Goal: Information Seeking & Learning: Learn about a topic

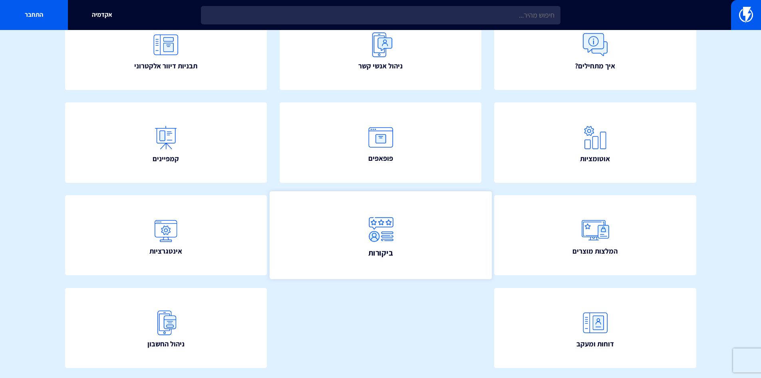
scroll to position [120, 0]
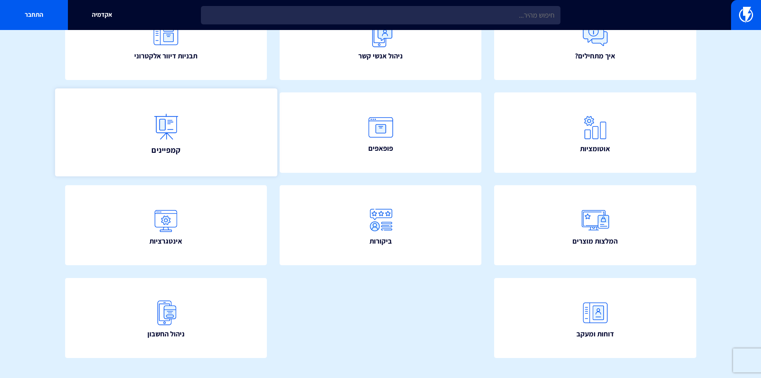
click at [177, 138] on img at bounding box center [165, 126] width 35 height 35
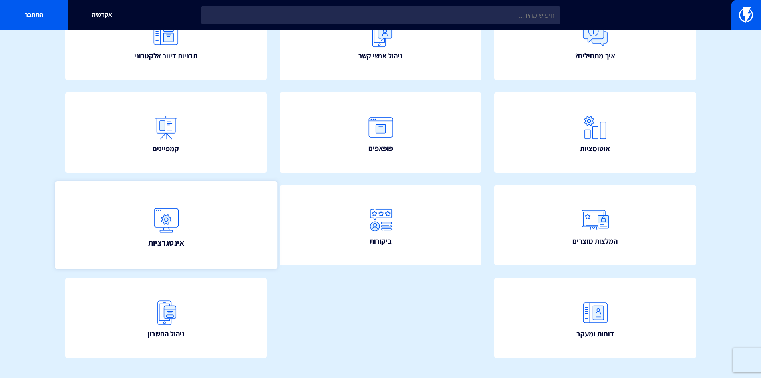
click at [169, 219] on img at bounding box center [165, 219] width 35 height 35
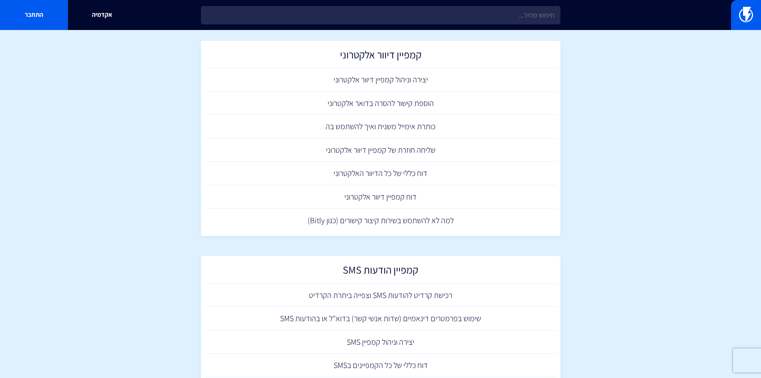
scroll to position [99, 0]
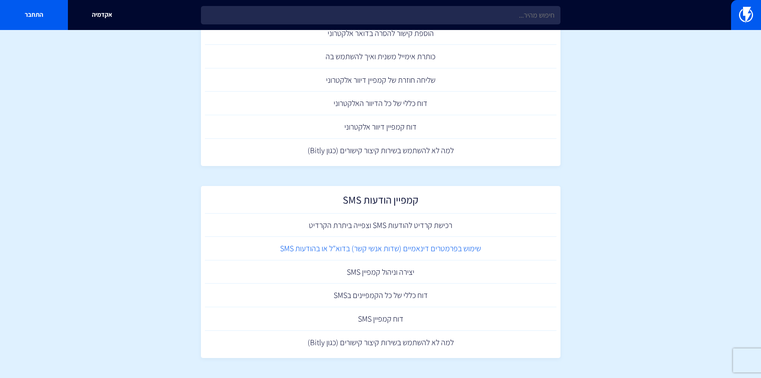
click at [411, 248] on link "שימוש בפרמטרים דינאמיים (שדות אנשי קשר) בדוא"ל או בהודעות SMS" at bounding box center [381, 248] width 352 height 24
click at [392, 274] on link "יצירה וניהול קמפיין SMS" at bounding box center [381, 272] width 352 height 24
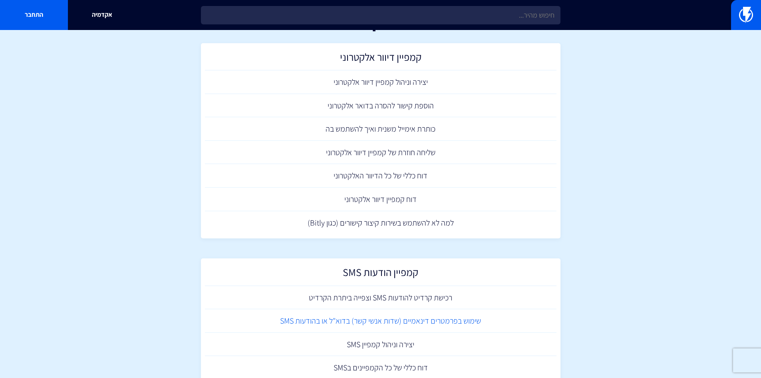
scroll to position [0, 0]
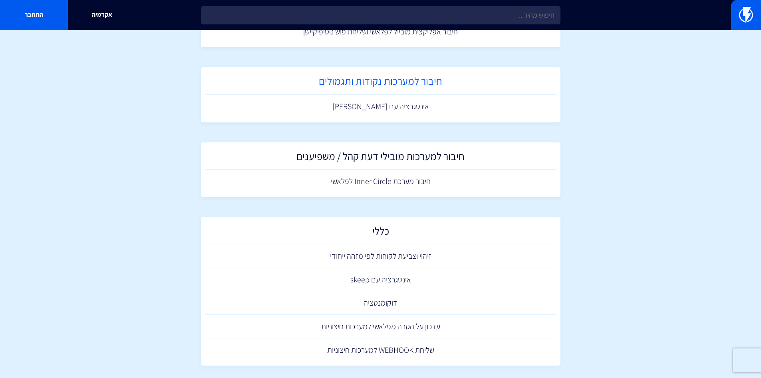
scroll to position [1198, 0]
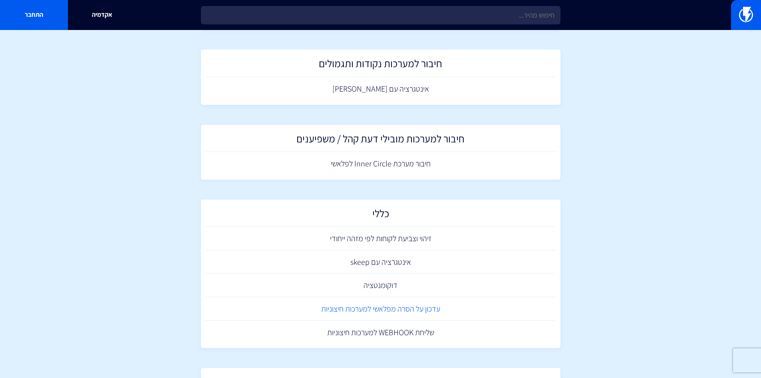
click at [415, 307] on link "עדכון על הסרה מפלאשי למערכות חיצוניות" at bounding box center [381, 309] width 352 height 24
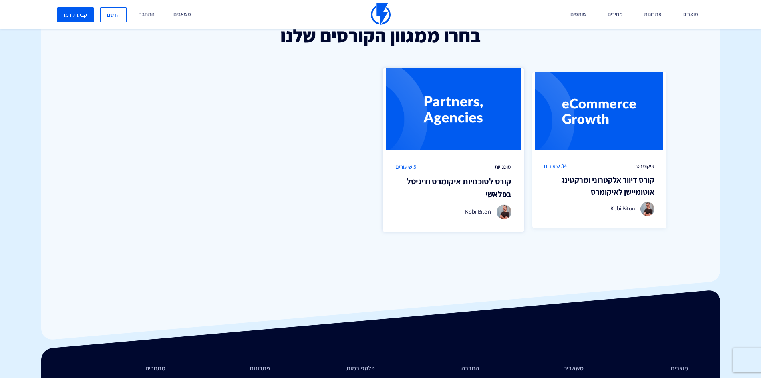
scroll to position [599, 0]
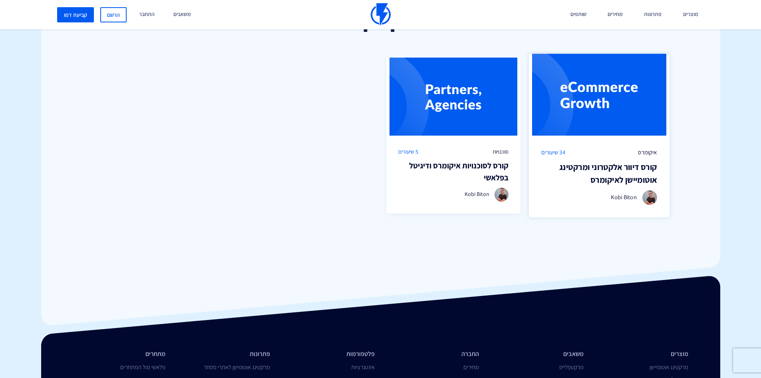
click at [598, 173] on h3 "קורס דיוור אלקטרוני ומרקטינג אוטומיישן לאיקומרס" at bounding box center [599, 173] width 116 height 25
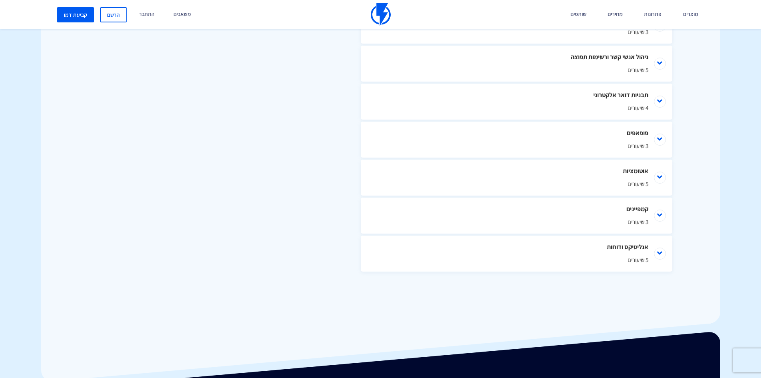
scroll to position [519, 0]
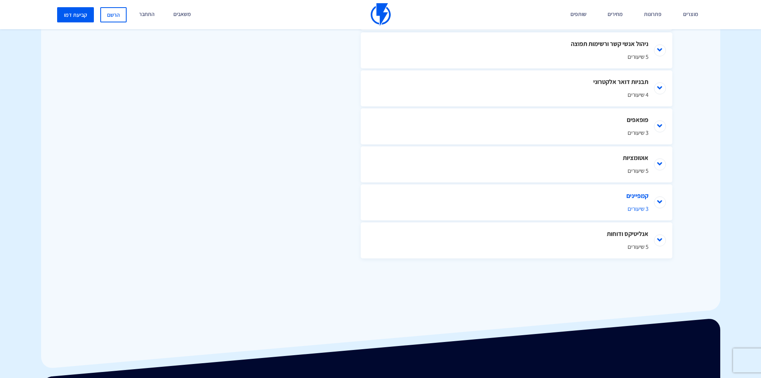
click at [662, 202] on li "קמפיינים 3 שיעורים" at bounding box center [517, 202] width 312 height 36
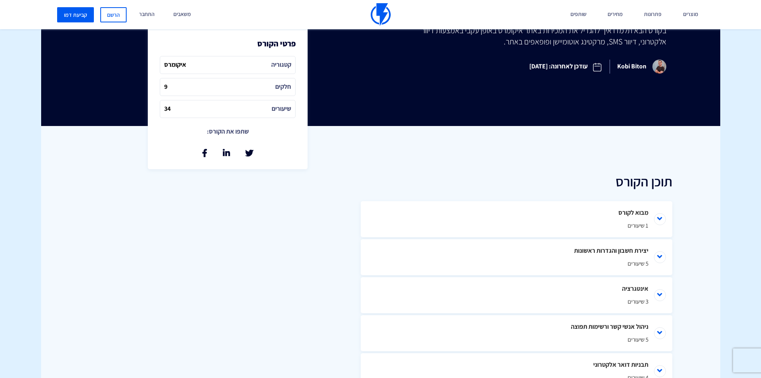
scroll to position [240, 0]
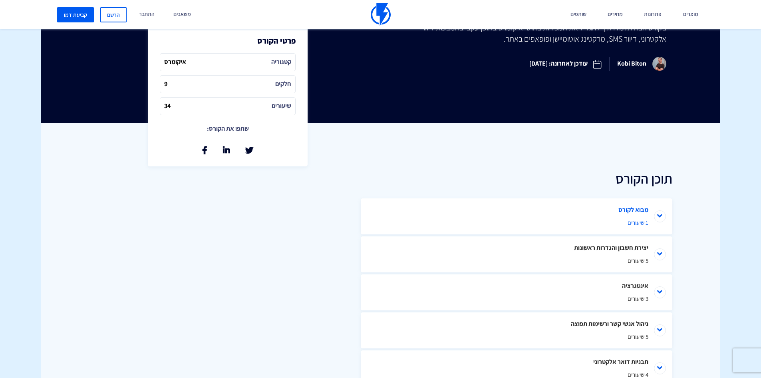
click at [634, 209] on li "מבוא לקורס 1 שיעורים" at bounding box center [517, 216] width 312 height 36
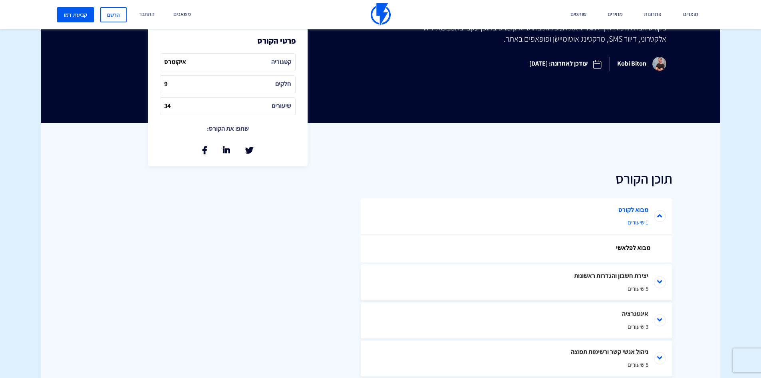
click at [638, 223] on span "1 שיעורים" at bounding box center [517, 222] width 264 height 8
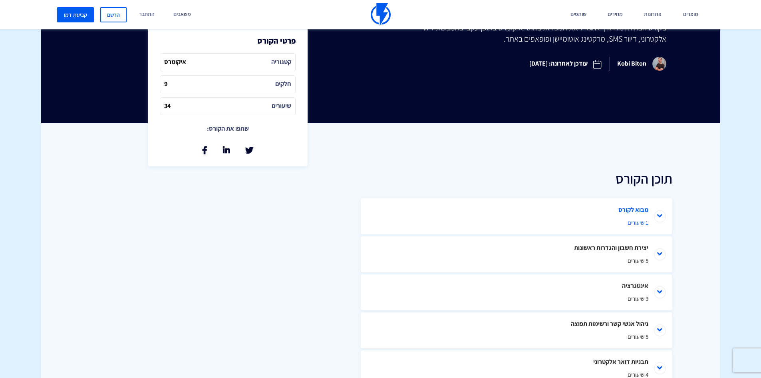
click at [638, 223] on span "1 שיעורים" at bounding box center [517, 222] width 264 height 8
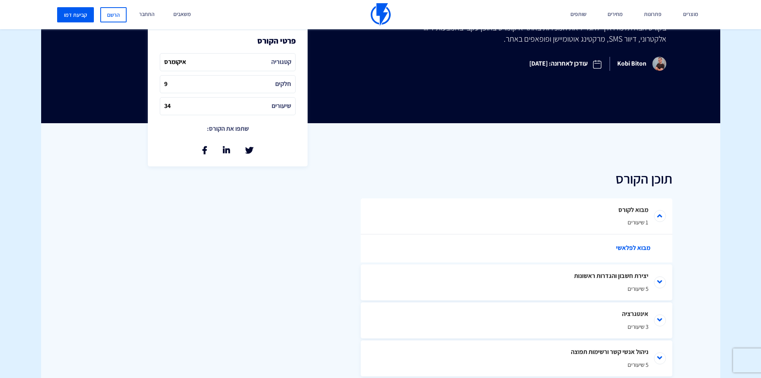
click at [638, 245] on link "מבוא לפלאשי" at bounding box center [521, 248] width 272 height 28
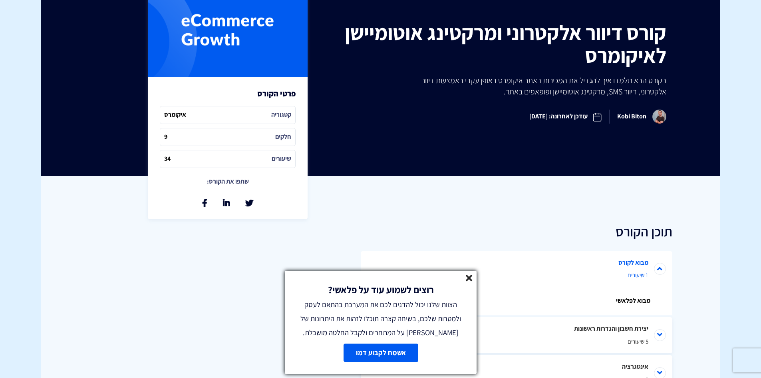
scroll to position [80, 0]
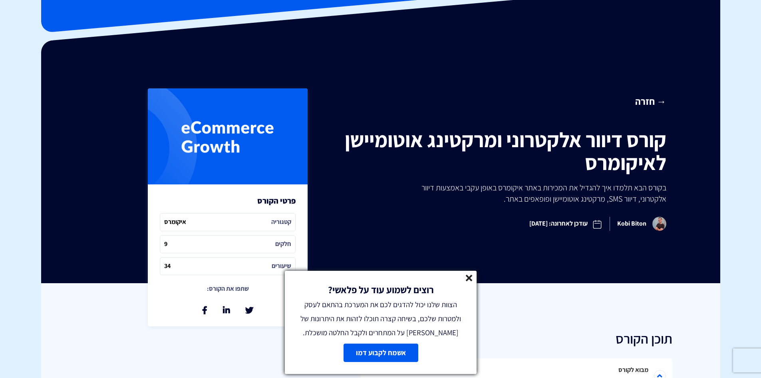
click at [617, 188] on p "בקורס הבא תלמדו איך להגדיל את המכירות באתר איקומרס באופן עקבי באמצעות דיוור אלק…" at bounding box center [534, 193] width 262 height 22
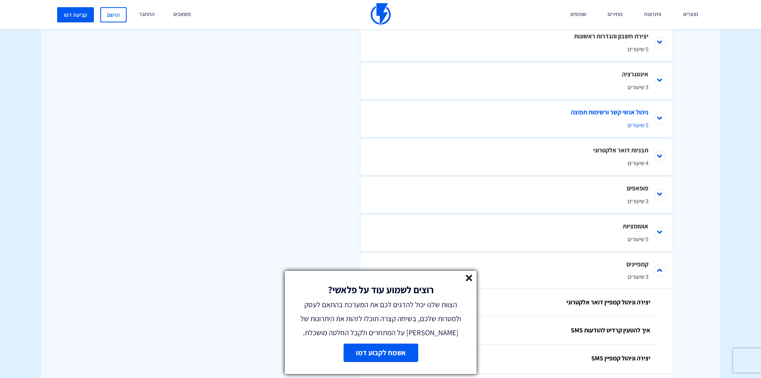
scroll to position [479, 0]
click at [637, 200] on span "3 שיעורים" at bounding box center [517, 200] width 264 height 8
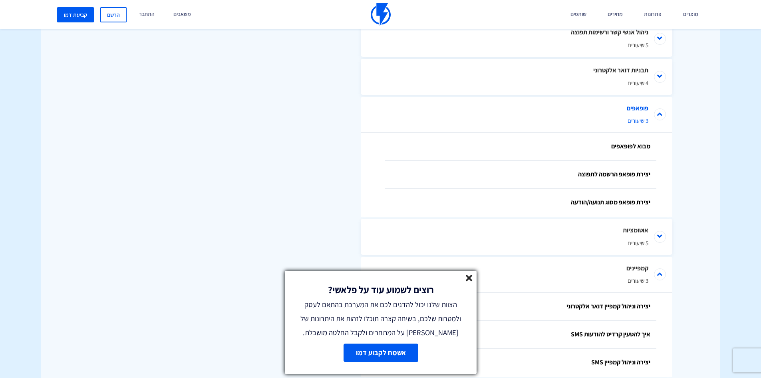
scroll to position [563, 0]
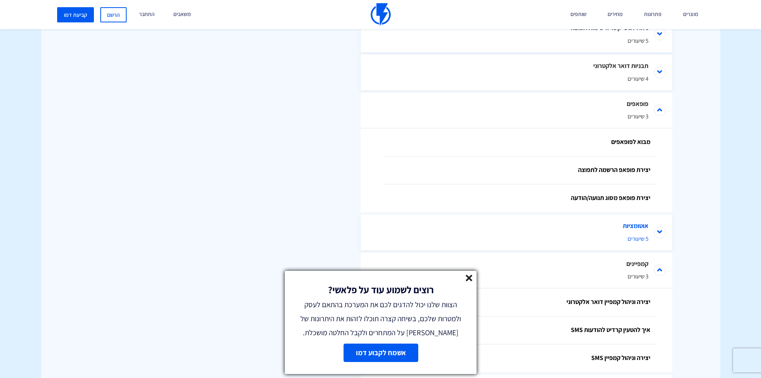
click at [641, 240] on span "5 שיעורים" at bounding box center [517, 238] width 264 height 8
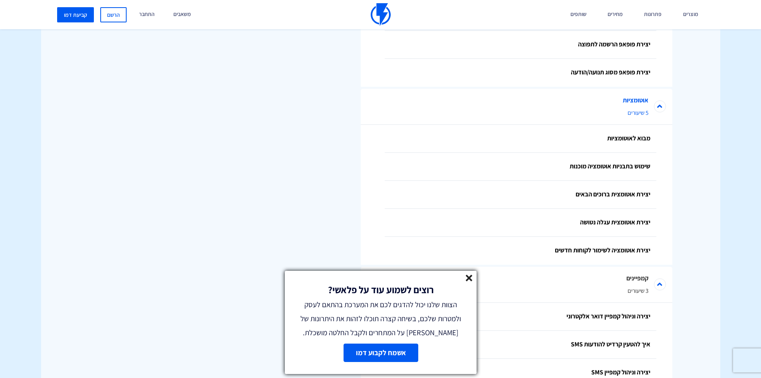
scroll to position [703, 0]
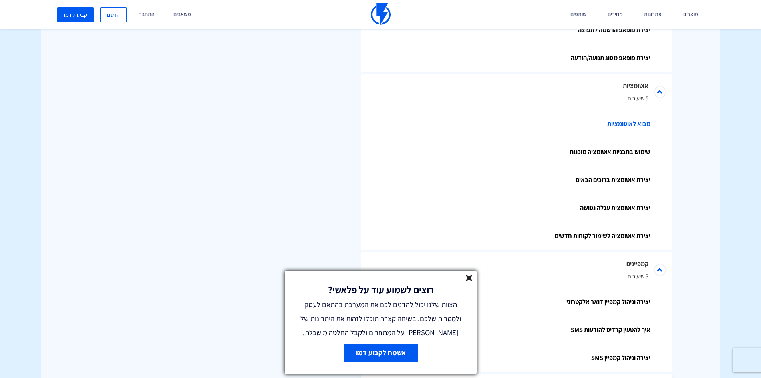
click at [618, 126] on link "מבוא לאוטומציות" at bounding box center [521, 124] width 272 height 28
click at [114, 54] on div "תוכן הקורס מבוא לקורס 1 שיעורים מבוא לפלאשי יצירת חשבון והגדרות ראשונות 5 שיעור…" at bounding box center [380, 61] width 679 height 802
